Goal: Communication & Community: Answer question/provide support

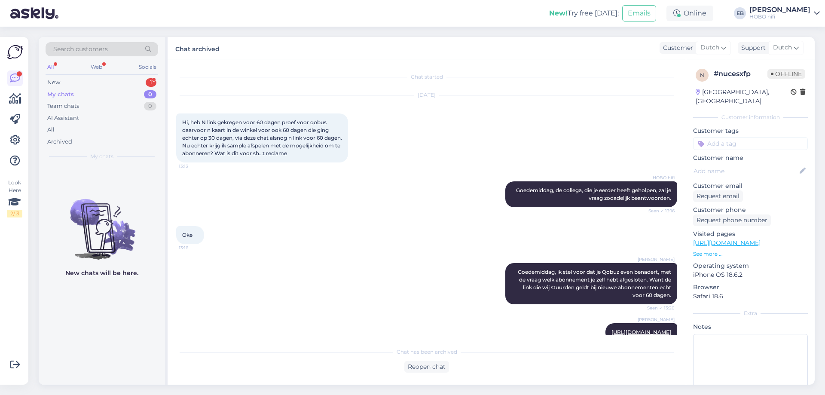
scroll to position [939, 0]
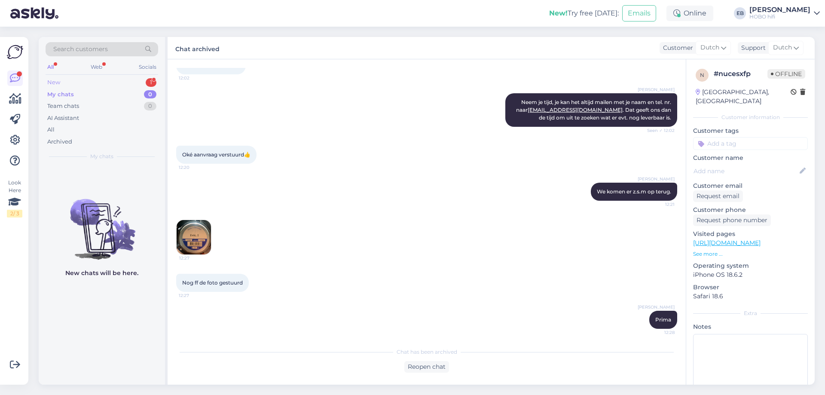
click at [101, 85] on div "New 1" at bounding box center [102, 83] width 113 height 12
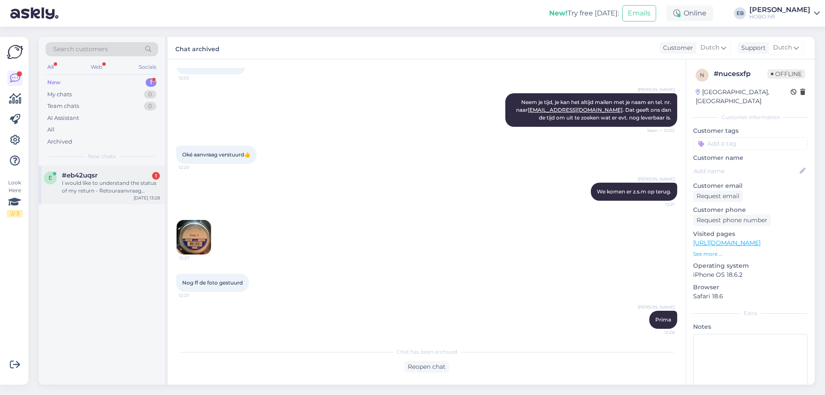
click at [114, 187] on div "I would like to understand the status of my return - Retouraanvraag 1000049230" at bounding box center [111, 186] width 98 height 15
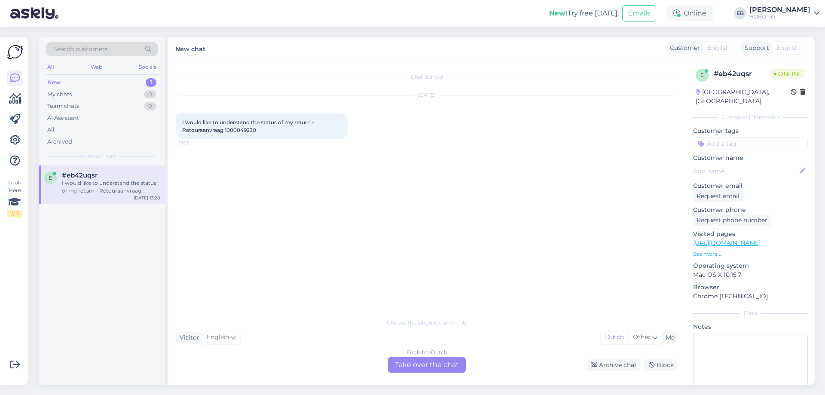
click at [244, 132] on span "I would like to understand the status of my return - Retouraanvraag 1000049230" at bounding box center [248, 126] width 133 height 14
copy div "1000049230 13:28"
click at [458, 367] on div "English to Dutch Take over the chat" at bounding box center [427, 364] width 78 height 15
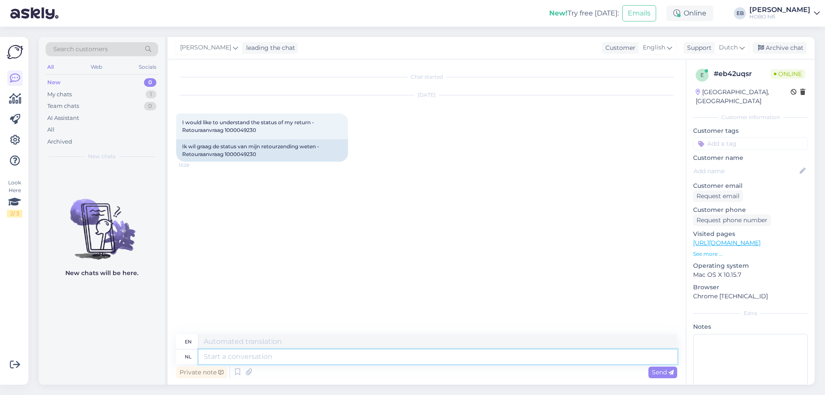
click at [325, 362] on textarea at bounding box center [438, 357] width 479 height 15
type textarea "hALLO,"
type textarea "Hello,"
type textarea "hALLO, IK MK"
type textarea "HELLO, [GEOGRAPHIC_DATA]"
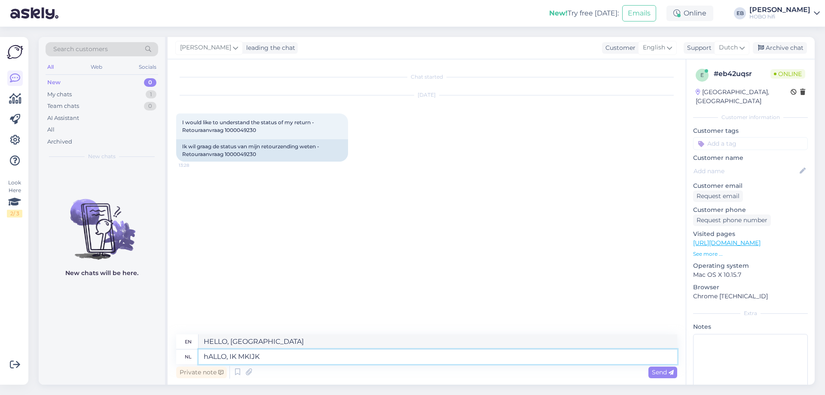
type textarea "hALLO, IK MKIJK E"
type textarea "HELLO, I'M WATCHING"
type textarea "hALLO, IK MKIJK E"
type textarea "HELLO, I'M WATCHING E"
type textarea "hALLO, IK MKIJK"
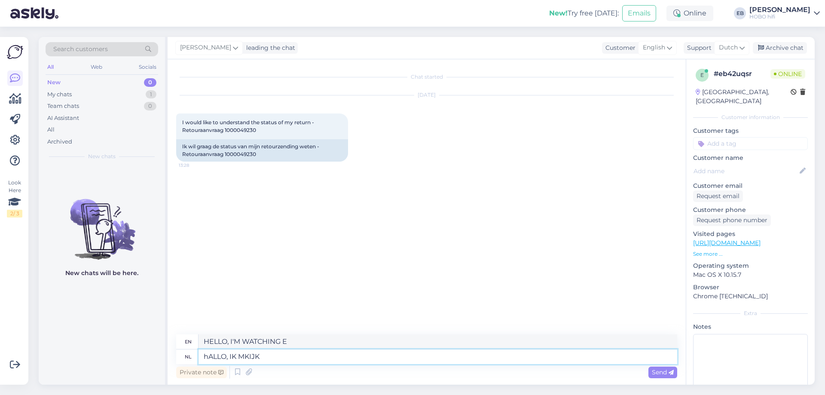
type textarea "HELLO, I'M WATCHING"
type textarea "hALLO,"
type textarea "HELLO, [GEOGRAPHIC_DATA]"
type textarea "h"
type textarea "Hello,"
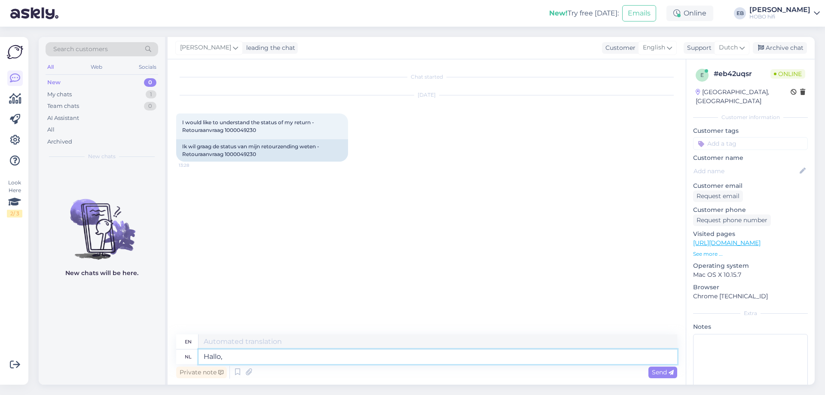
type textarea "Hallo,"
type textarea "Hello,"
type textarea "Hallo, ik"
type textarea "Hello, I"
type textarea "Hallo, ik kijk h"
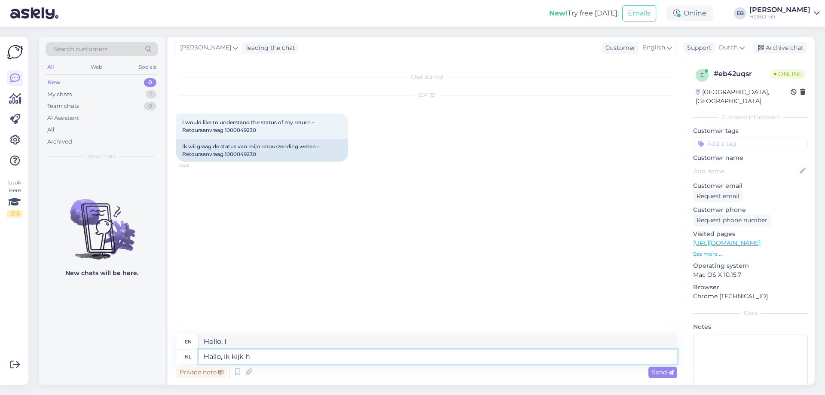
type textarea "Hello, I am watching"
type textarea "Hallo, ik kijk het"
type textarea "Hello, I am watching it"
type textarea "Hallo, ik kijk het even na"
type textarea "Hi, I'll check it out."
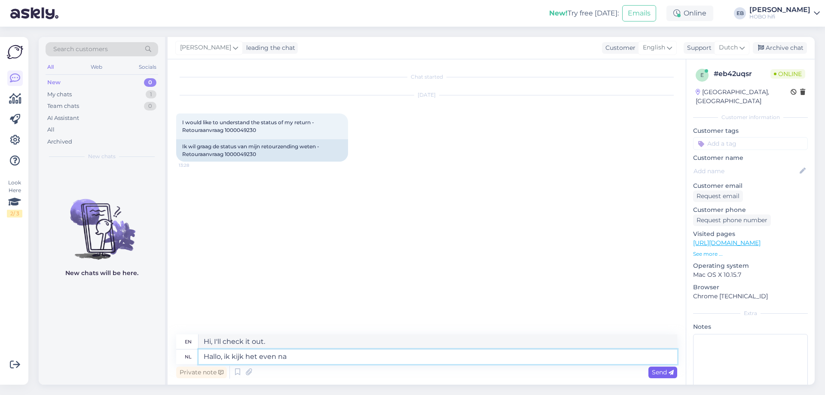
type textarea "Hallo, ik kijk het even na"
click at [660, 372] on span "Send" at bounding box center [663, 372] width 22 height 8
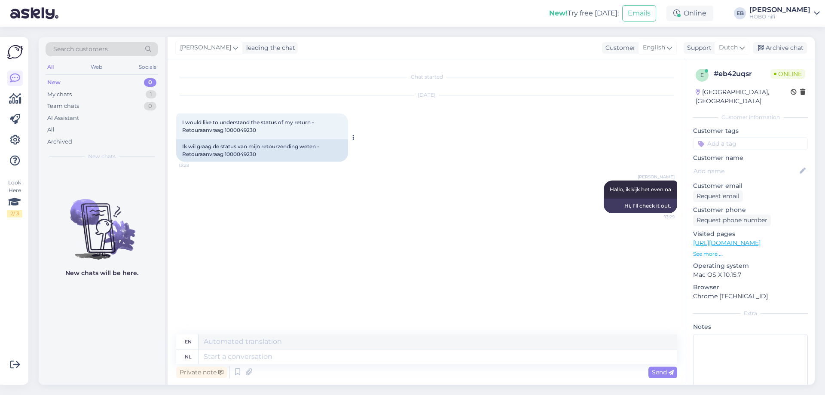
click at [250, 150] on div "Ik wil graag de status van mijn retourzending weten - Retouraanvraag 1000049230" at bounding box center [262, 150] width 172 height 22
copy div "1000049230"
click at [249, 362] on textarea at bounding box center [438, 357] width 479 height 15
type textarea "Je o"
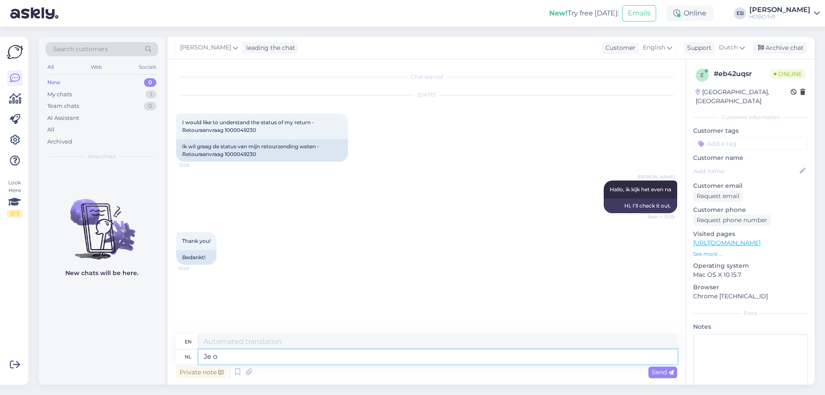
type textarea "You"
type textarea "Je order"
type textarea "Your order"
type textarea "Je order is"
type textarea "Your order is"
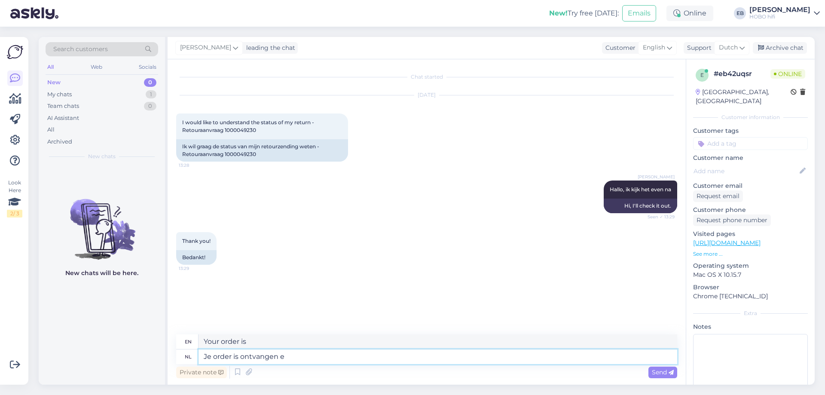
type textarea "Je order is ontvangen en"
type textarea "Your order has been received"
type textarea "Je order is ontvangen en"
type textarea "Your order has been received and"
type textarea "Je order is ontvangen en verwerk"
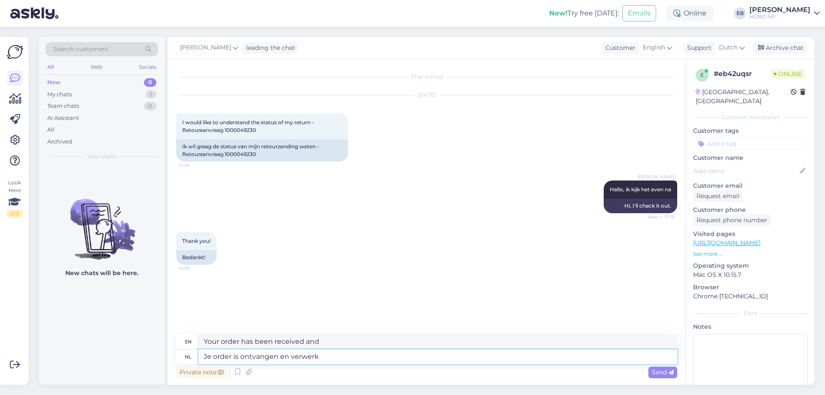
type textarea "Your order has been received and processed"
type textarea "Je order is ontvangen en verwerkt."
type textarea "Your order has been received and processed."
type textarea "Je order is ontvangen en verwerkt. Je z"
type textarea "Your order has been received and processed. You"
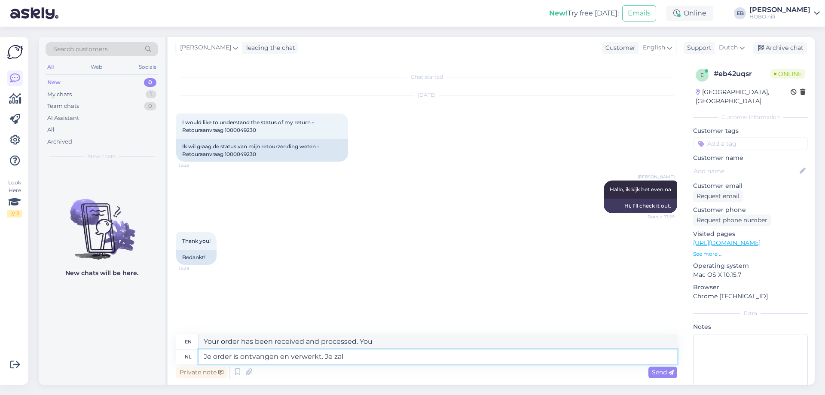
type textarea "Je order is ontvangen en verwerkt. Je zal"
type textarea "Your order has been received and processed. You will"
type textarea "Je order is ontvangen en verwerkt. Je zal de"
type textarea "Your order has been received and processed. You will receive the"
type textarea "Je order is ontvangen en verwerkt. Je zal de refund d"
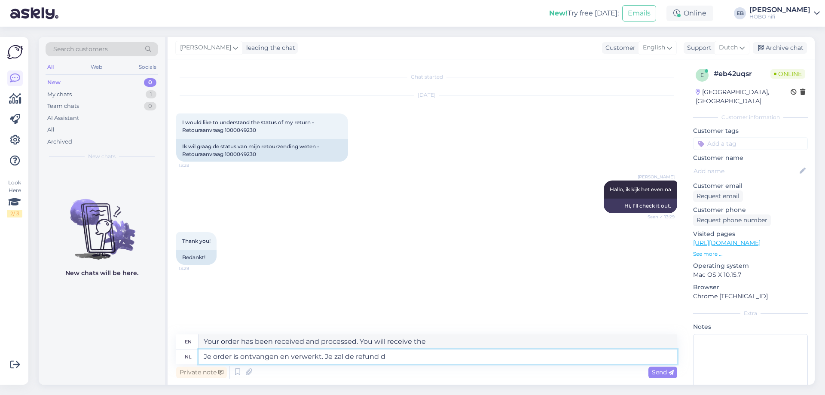
type textarea "Your order has been received and processed. You will receive the refund"
type textarea "Je order is ontvangen en verwerkt. Je zal de refund dus"
type textarea "Your order has been received and processed. You will therefore receive the refu…"
type textarea "Je order is ontvangen en verwerkt. Je zal de refund dus binnen de"
type textarea "Your order has been received and processed. You will therefore receive the refu…"
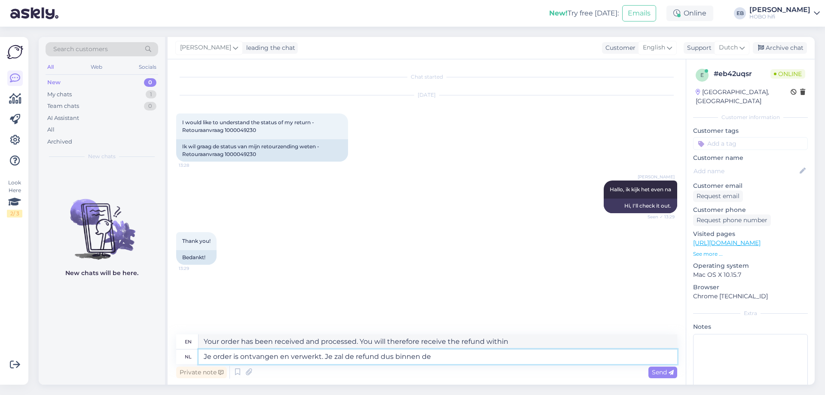
type textarea "Je order is ontvangen en verwerkt. Je zal de refund dus binnen de"
type textarea "Your order has been received and processed. You will therefore receive your ref…"
type textarea "Je order is ontvangen en verwerkt. Je zal de refund dus binnen de gestelde t"
type textarea "Your order has been received and processed. You will therefore receive your ref…"
type textarea "Je order is ontvangen en verwerkt. Je zal de refund dus binnen de gestelde term…"
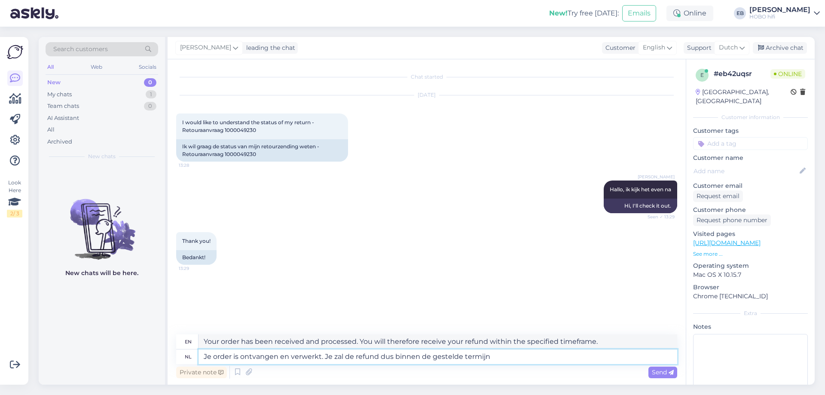
type textarea "Your order has been received and processed. You will therefore receive the refu…"
type textarea "Je order is ontvangen en verwerkt. Je zal de refund dus binnen de gestelde term…"
type textarea "Your order has been received and processed. You will therefore receive the refu…"
type textarea "Je order is ontvangen en verwerkt. Je zal de refund dus binnen de gestelde term…"
type textarea "Your order has been received and processed. You will therefore receive the refu…"
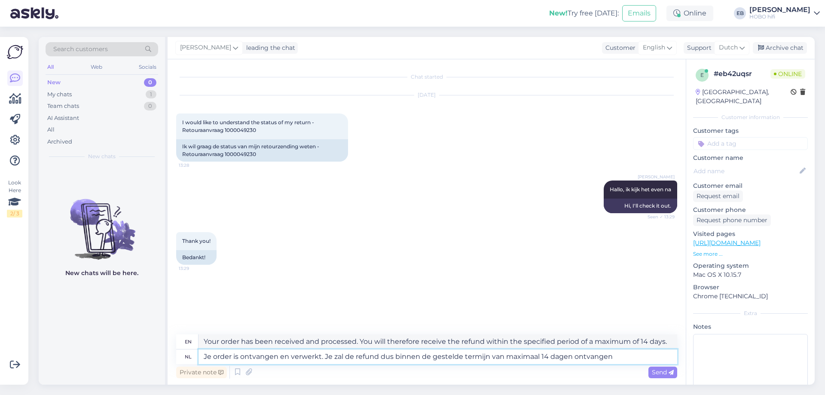
type textarea "Je order is ontvangen en verwerkt. Je zal de refund dus binnen de gestelde term…"
type textarea "Your order has been received and processed. You will therefore receive your ref…"
type textarea "Je order is ontvangen en verwerkt. Je zal de refund dus binnen de gestelde term…"
click at [668, 370] on span "Send" at bounding box center [663, 372] width 22 height 8
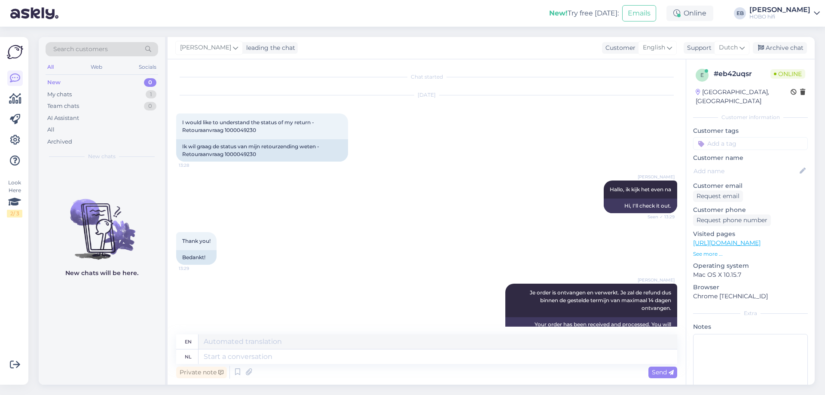
scroll to position [30, 0]
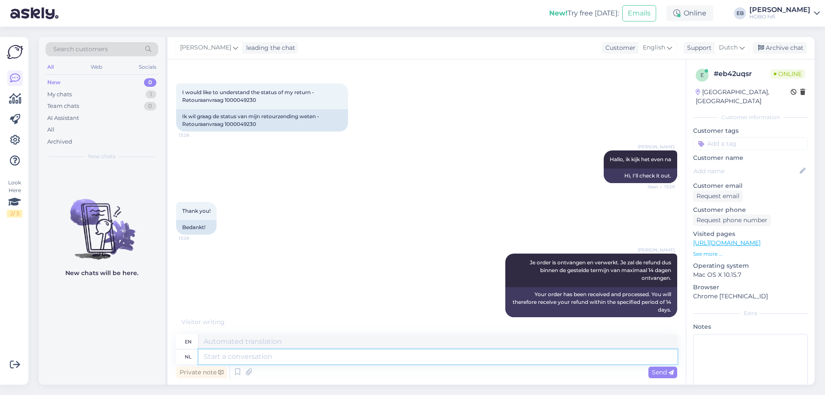
click at [222, 356] on textarea at bounding box center [438, 357] width 479 height 15
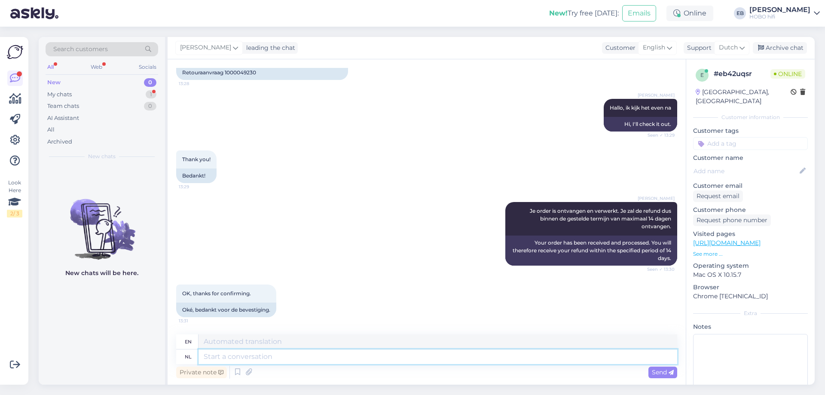
type textarea "K"
type textarea "Graag g"
type textarea "Please"
type textarea "Graag gedaan"
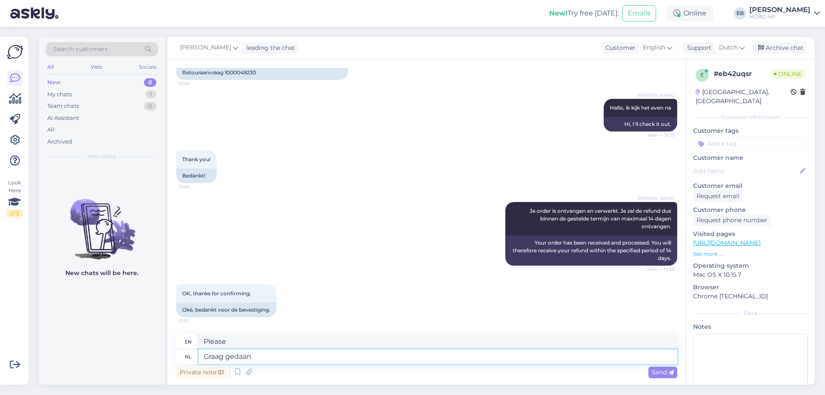
type textarea "Don't mention it"
type textarea "Graag gedaan en e"
type textarea "You're welcome and"
type textarea "Graag gedaan en een pr"
type textarea "You're welcome and a"
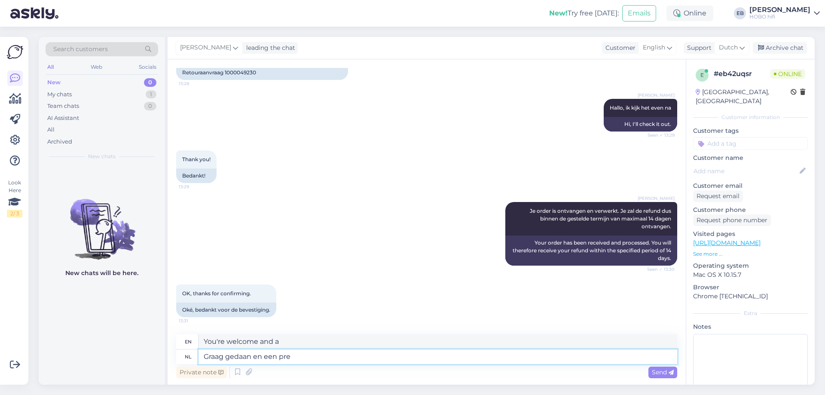
scroll to position [133, 0]
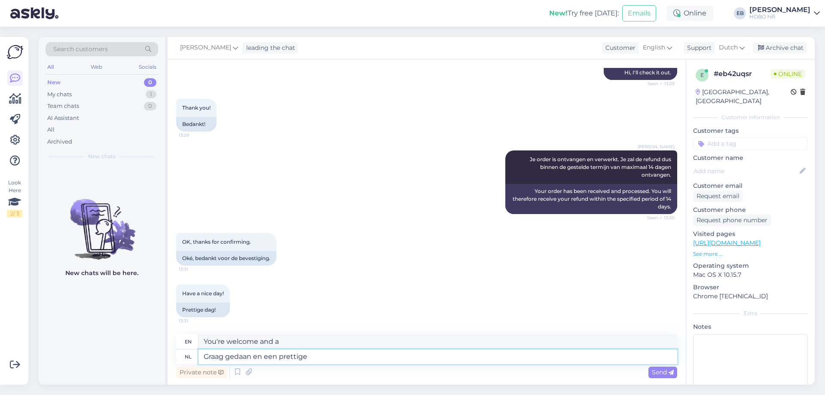
type textarea "Graag gedaan en een prettige"
type textarea "You're welcome and have a pleasant"
type textarea "Graag gedaan en een prettige dag!"
type textarea "You're welcome and have a nice day!"
type textarea "Graag gedaan en een prettige dag!"
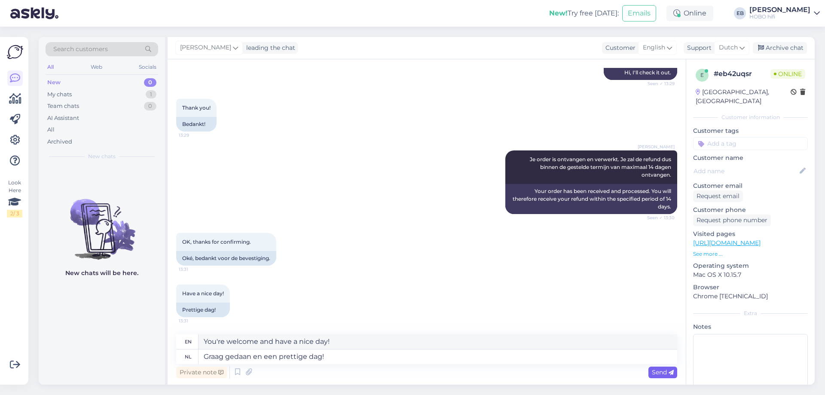
click at [669, 371] on icon at bounding box center [671, 372] width 5 height 5
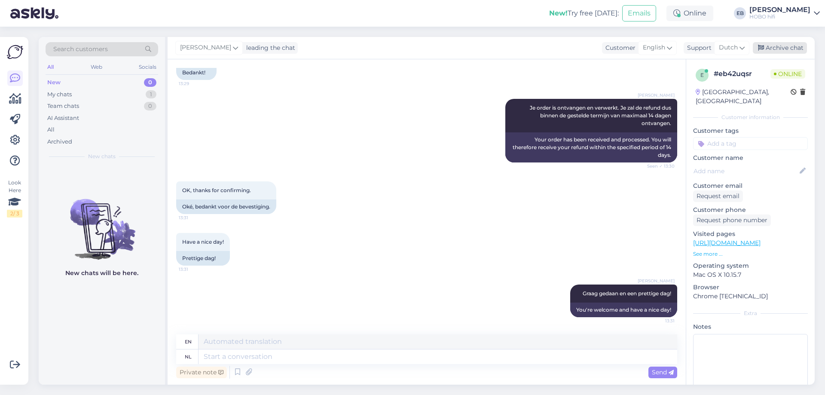
click at [777, 49] on div "Archive chat" at bounding box center [780, 48] width 54 height 12
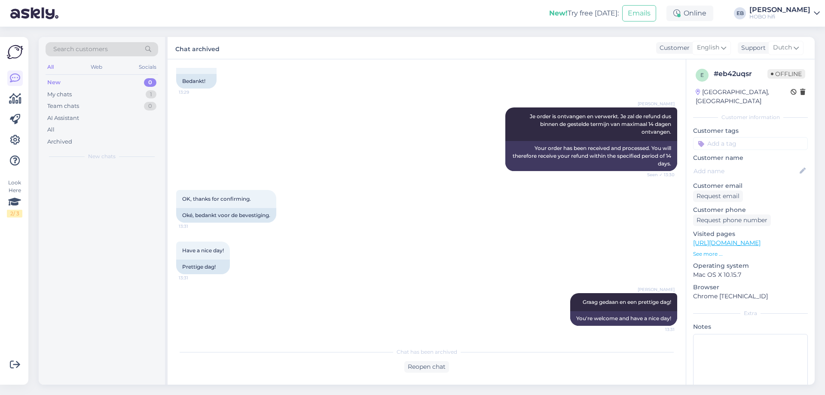
scroll to position [176, 0]
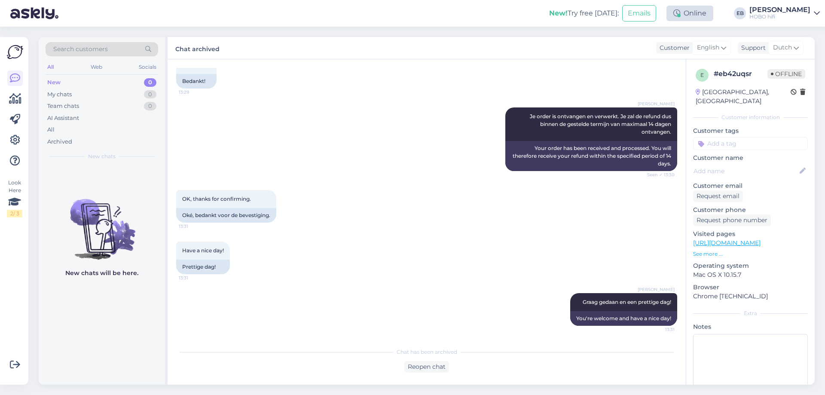
click at [714, 13] on div "Online" at bounding box center [690, 13] width 47 height 15
click at [707, 43] on button "1 hour" at bounding box center [694, 45] width 25 height 9
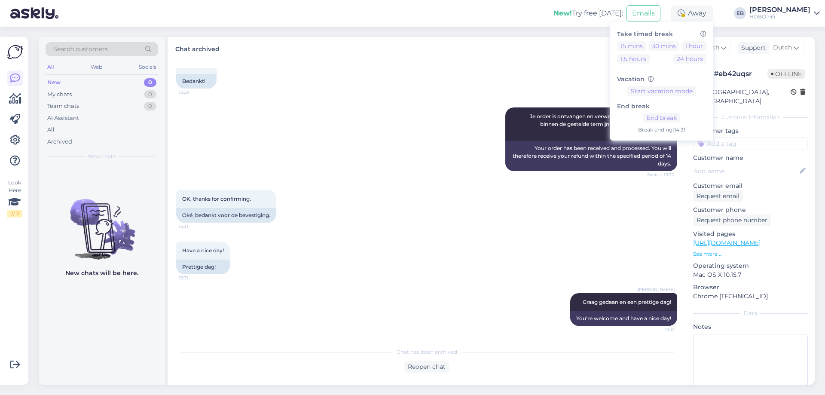
click at [374, 105] on div "[PERSON_NAME] Je order is ontvangen en verwerkt. Je zal de refund dus binnen de…" at bounding box center [426, 139] width 501 height 83
